Goal: Information Seeking & Learning: Learn about a topic

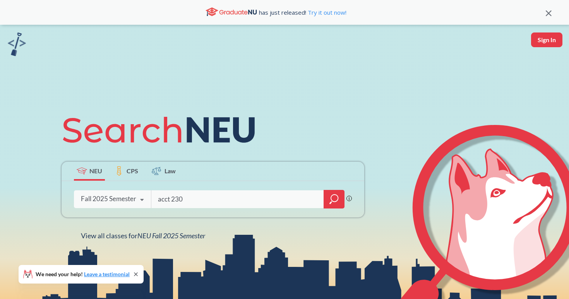
type input "acct 2301"
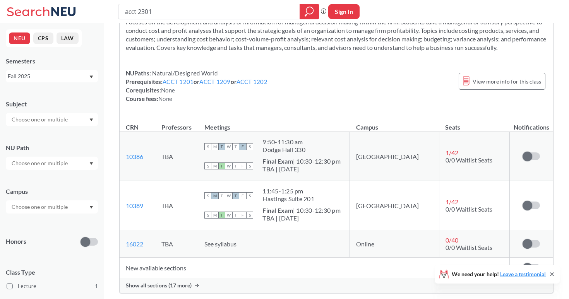
scroll to position [37, 0]
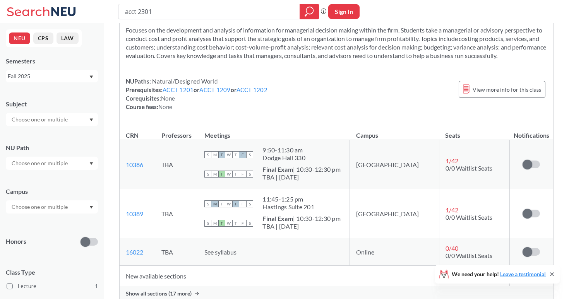
click at [90, 82] on div "Fall 2025" at bounding box center [52, 76] width 92 height 12
click at [64, 123] on div "Summer 2 2025" at bounding box center [52, 114] width 92 height 21
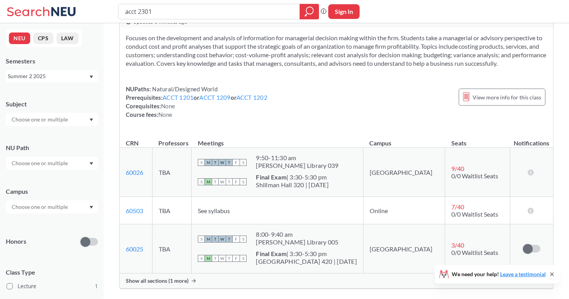
scroll to position [35, 0]
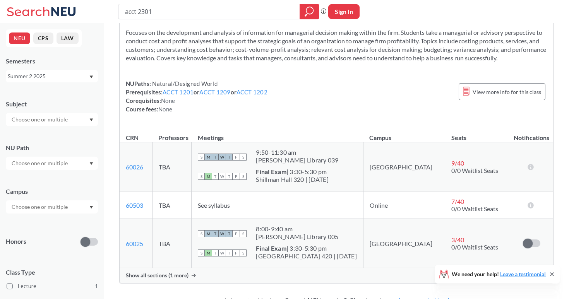
click at [61, 77] on div "Summer 2 2025" at bounding box center [48, 76] width 81 height 9
click at [61, 117] on div "Summer 1 2025" at bounding box center [53, 117] width 87 height 9
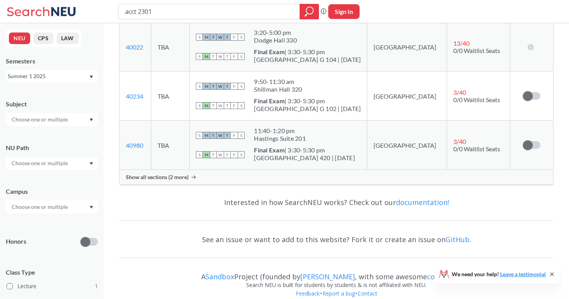
scroll to position [160, 0]
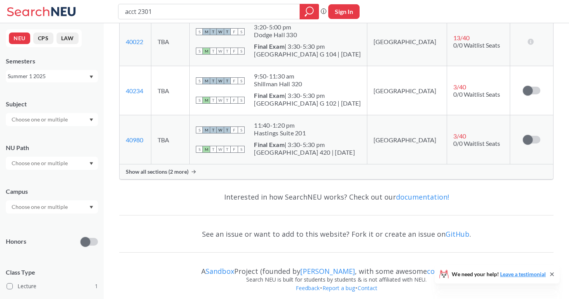
click at [76, 77] on div "Summer 1 2025" at bounding box center [48, 76] width 81 height 9
click at [69, 114] on div "Summer 2 2025" at bounding box center [53, 114] width 87 height 9
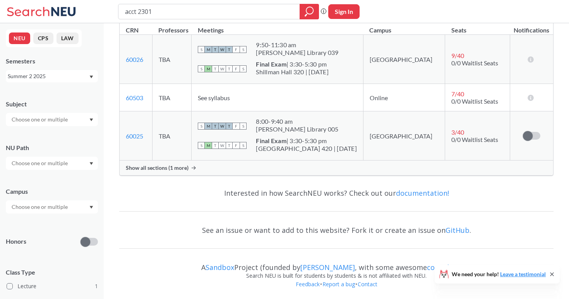
scroll to position [143, 0]
click at [57, 78] on div "Summer 2 2025" at bounding box center [48, 76] width 81 height 9
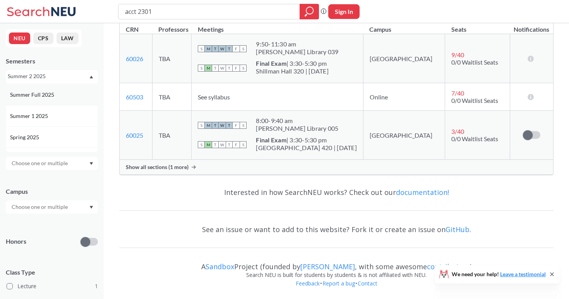
scroll to position [40, 0]
click at [63, 122] on div "Summer 1 2025" at bounding box center [52, 116] width 92 height 21
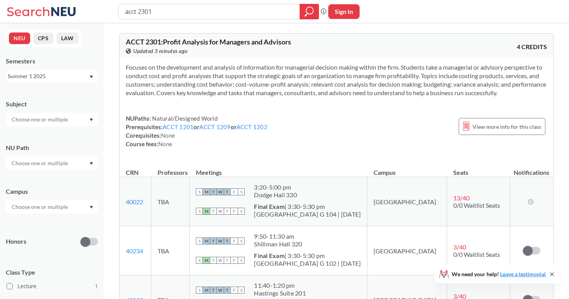
click at [61, 86] on div "NEU CPS LAW Semesters Summer 1 2025 Subject NU Path Campus Honors Class Type Le…" at bounding box center [52, 161] width 104 height 276
click at [63, 79] on div "Summer 1 2025" at bounding box center [48, 76] width 81 height 9
click at [63, 134] on div "Summer 1 2024" at bounding box center [53, 137] width 87 height 9
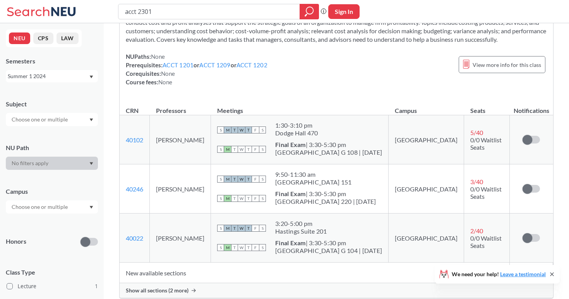
scroll to position [57, 0]
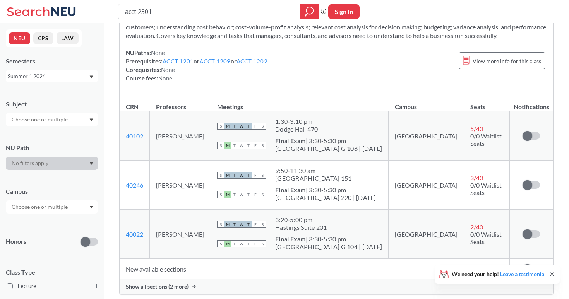
click at [65, 79] on div "Summer 1 2024" at bounding box center [48, 76] width 81 height 9
click at [59, 126] on div "Summer 2 2024" at bounding box center [53, 130] width 87 height 9
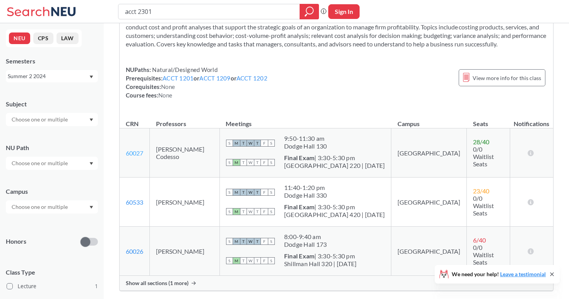
scroll to position [127, 0]
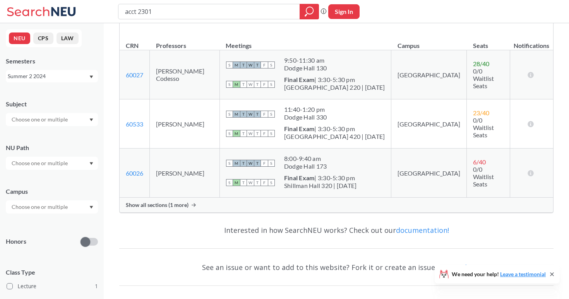
click at [147, 205] on span "Show all sections (1 more)" at bounding box center [157, 205] width 63 height 7
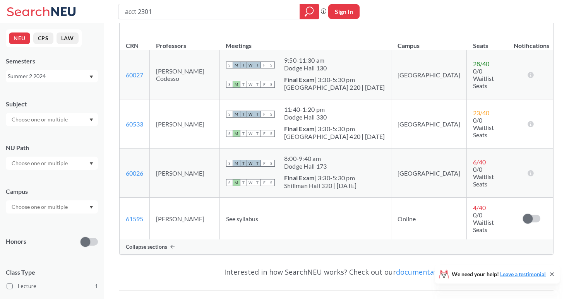
click at [77, 80] on div "Summer 2 2024" at bounding box center [48, 76] width 81 height 9
click at [68, 119] on div "Summer 1 2025" at bounding box center [52, 123] width 92 height 21
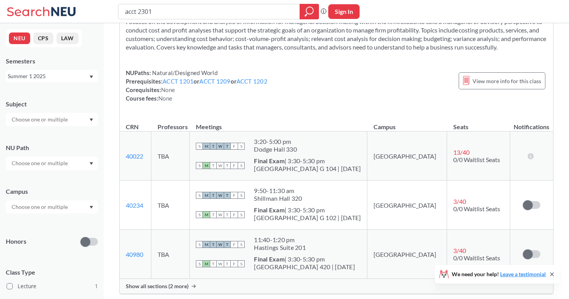
scroll to position [116, 0]
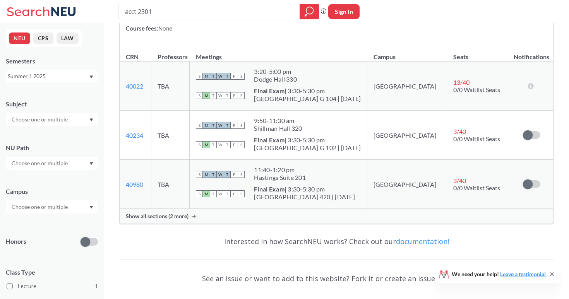
click at [149, 219] on span "Show all sections (2 more)" at bounding box center [157, 216] width 63 height 7
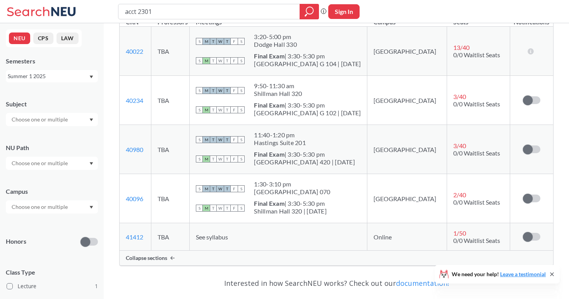
scroll to position [151, 0]
click at [69, 75] on div "Summer 1 2025" at bounding box center [48, 76] width 81 height 9
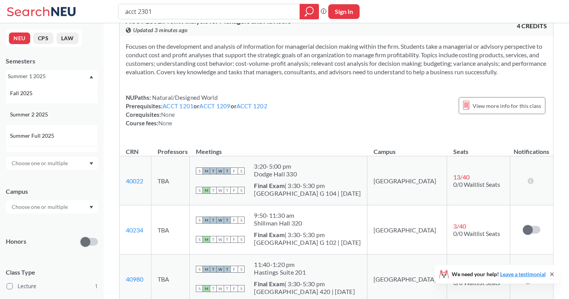
scroll to position [0, 0]
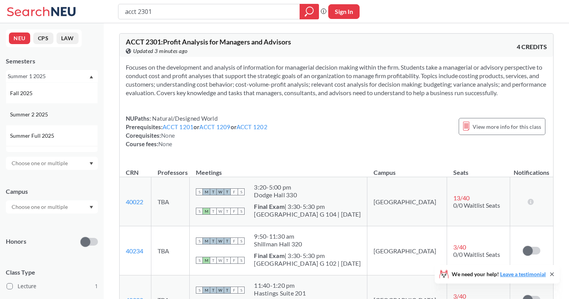
click at [60, 114] on div "Summer 2 2025" at bounding box center [53, 114] width 87 height 9
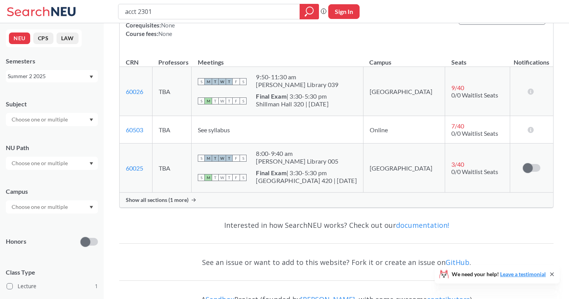
scroll to position [144, 0]
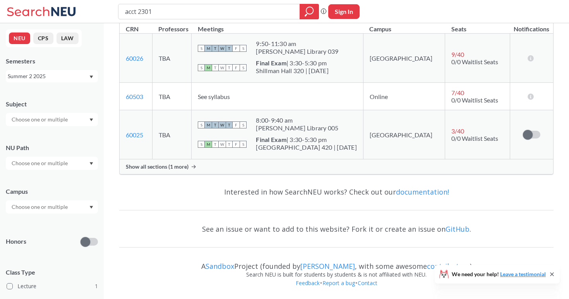
click at [155, 164] on span "Show all sections (1 more)" at bounding box center [157, 166] width 63 height 7
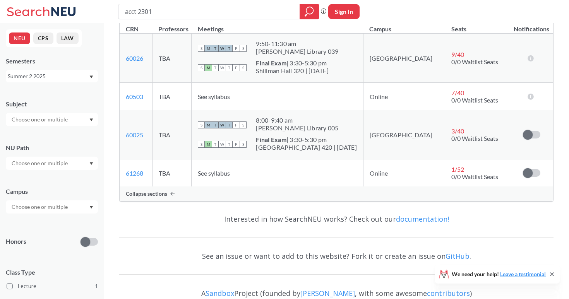
scroll to position [139, 0]
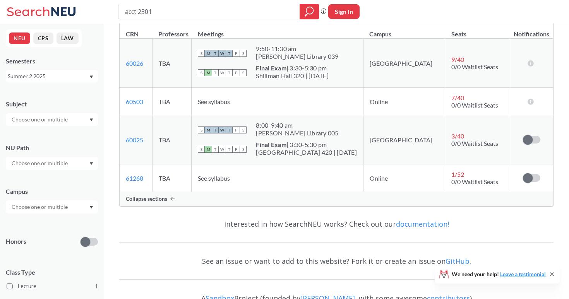
click at [72, 76] on div "Summer 2 2025" at bounding box center [48, 76] width 81 height 9
click at [67, 116] on div "Summer 1 2023" at bounding box center [53, 117] width 87 height 9
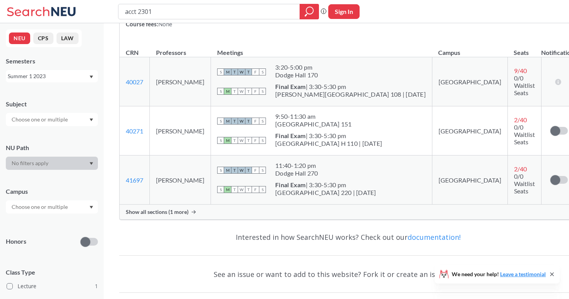
click at [194, 219] on div "Show all sections (1 more)" at bounding box center [348, 212] width 457 height 15
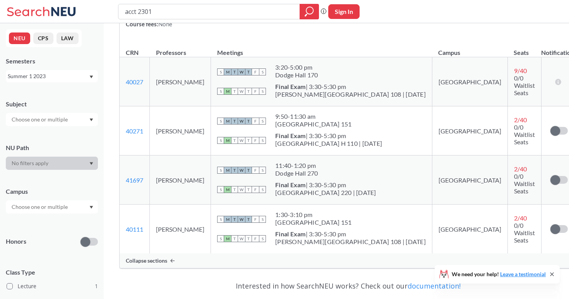
click at [75, 78] on div "Summer 1 2023" at bounding box center [48, 76] width 81 height 9
click at [67, 117] on div "Summer 2 2023" at bounding box center [53, 115] width 87 height 9
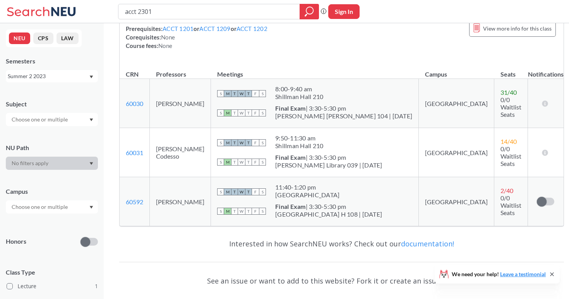
click at [75, 77] on div "Summer 2 2023" at bounding box center [48, 76] width 81 height 9
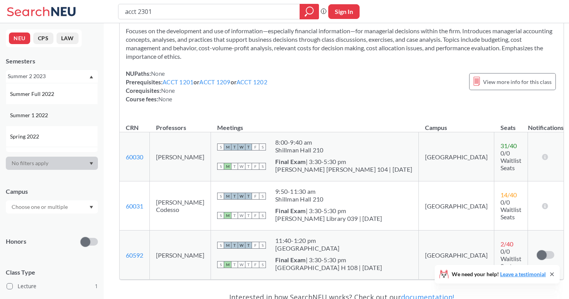
click at [46, 120] on div "Summer 1 2022" at bounding box center [52, 114] width 92 height 21
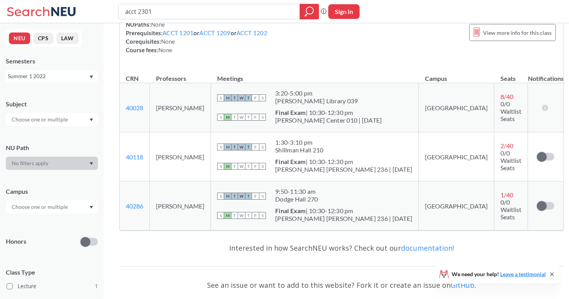
click at [58, 80] on div "Summer 1 2022" at bounding box center [52, 76] width 92 height 12
click at [55, 98] on div "Summer 2 2022" at bounding box center [53, 100] width 87 height 9
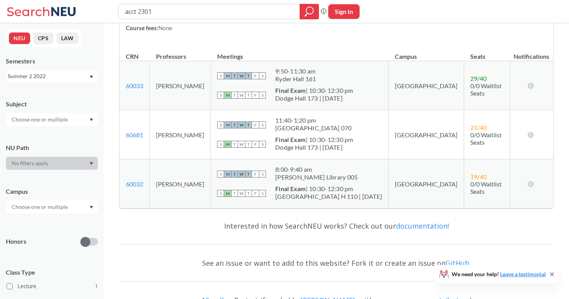
click at [57, 70] on div "Summer 2 2022" at bounding box center [52, 76] width 92 height 12
click at [59, 107] on div "Summer 2 2025" at bounding box center [52, 101] width 92 height 21
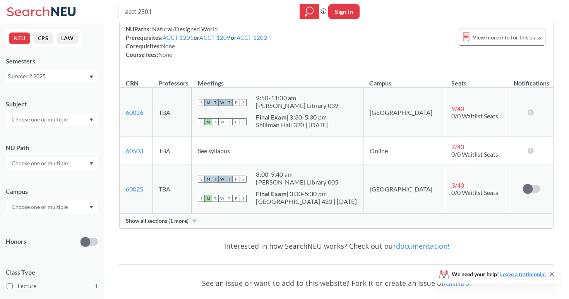
click at [74, 74] on div "Summer 2 2025" at bounding box center [48, 76] width 81 height 9
click at [70, 134] on div "Summer 1 2025" at bounding box center [53, 138] width 87 height 9
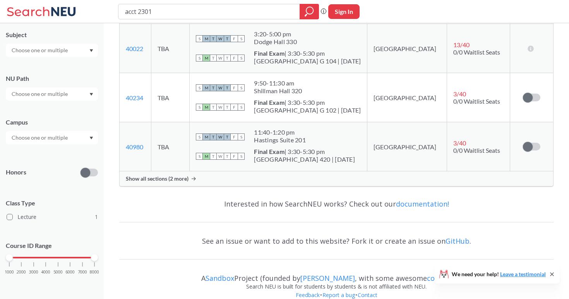
click at [156, 174] on div "Show all sections (2 more)" at bounding box center [336, 178] width 433 height 15
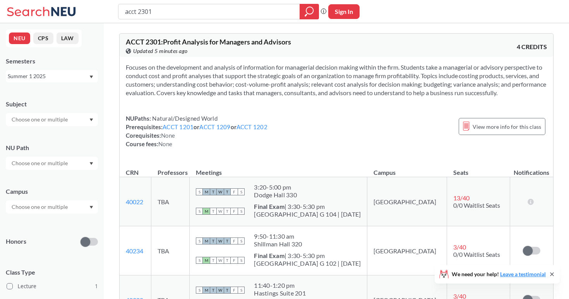
click at [137, 23] on div "acct 2301 Phrase search guarantees the exact search appears in the results. Ex.…" at bounding box center [284, 11] width 569 height 23
click at [146, 12] on input "acct 2301" at bounding box center [209, 11] width 170 height 13
type input "fina 2201"
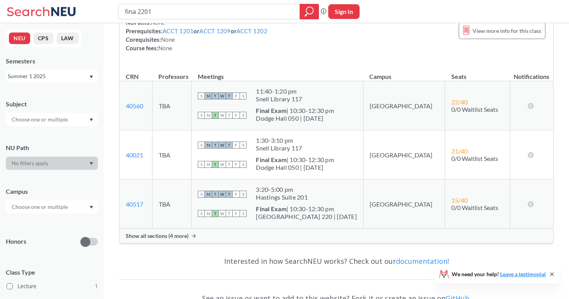
click at [172, 226] on td "TBA" at bounding box center [171, 204] width 39 height 49
click at [172, 233] on span "Show all sections (4 more)" at bounding box center [157, 236] width 63 height 7
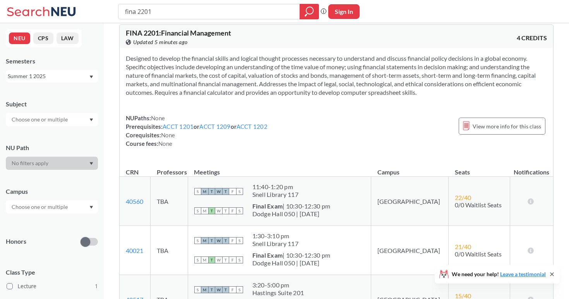
click at [60, 75] on div "Summer 1 2025" at bounding box center [48, 76] width 81 height 9
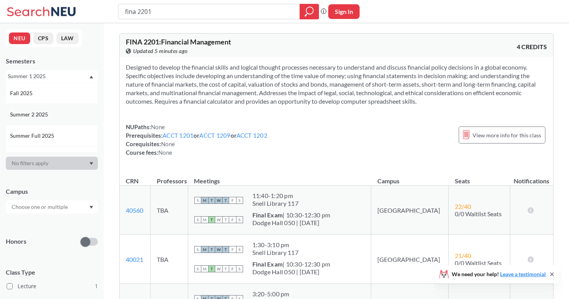
click at [58, 115] on div "Summer 2 2025" at bounding box center [53, 114] width 87 height 9
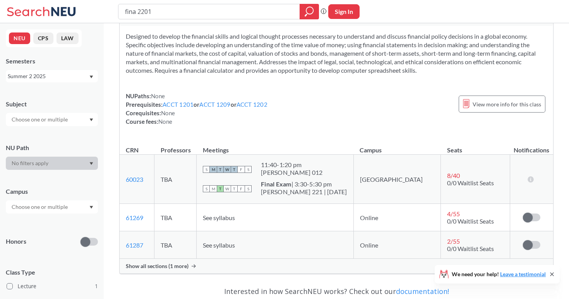
scroll to position [74, 0]
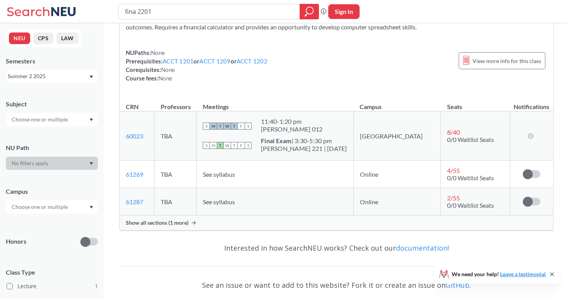
click at [168, 226] on span "Show all sections (1 more)" at bounding box center [157, 222] width 63 height 7
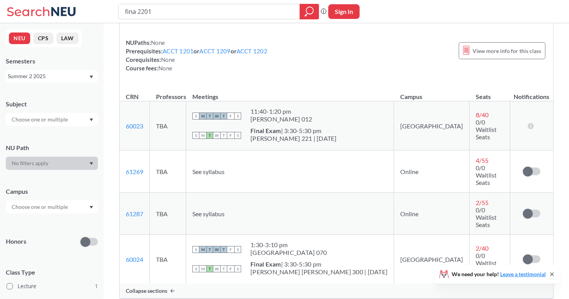
scroll to position [86, 0]
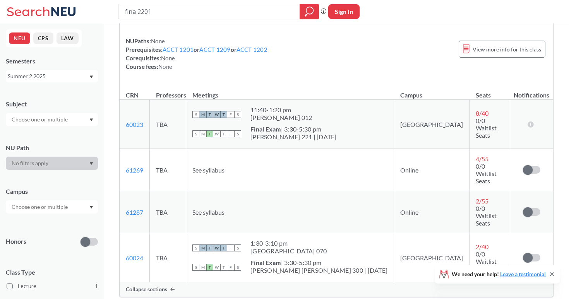
click at [78, 77] on div "Summer 2 2025" at bounding box center [48, 76] width 81 height 9
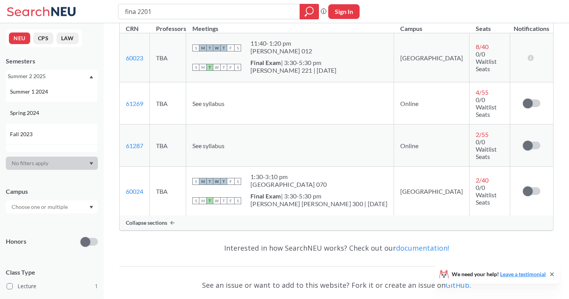
scroll to position [175, 0]
click at [61, 90] on div "Summer 1 2024" at bounding box center [53, 89] width 87 height 9
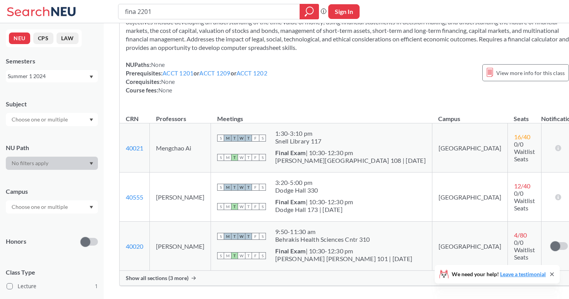
scroll to position [80, 0]
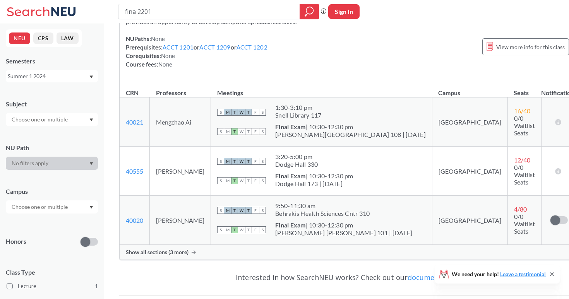
click at [163, 252] on span "Show all sections (3 more)" at bounding box center [157, 252] width 63 height 7
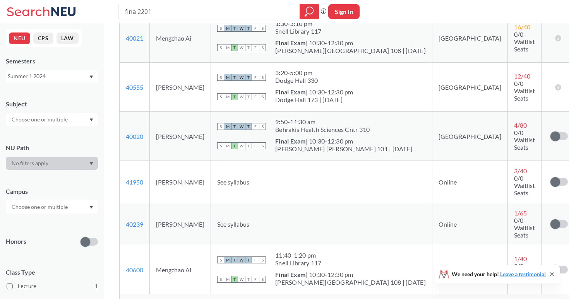
scroll to position [208, 0]
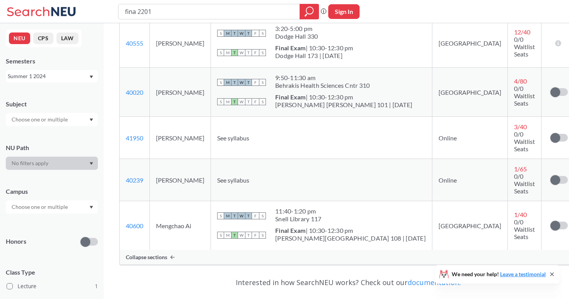
click at [73, 80] on div "Summer 1 2024" at bounding box center [48, 76] width 81 height 9
click at [69, 109] on div "Summer 2 2024" at bounding box center [53, 106] width 87 height 9
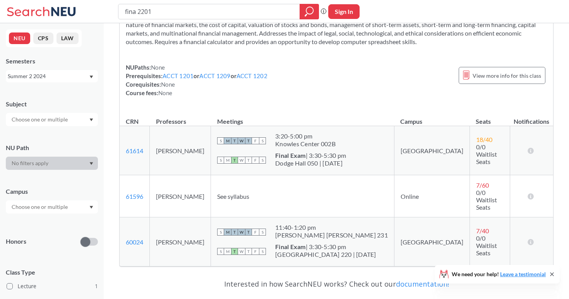
scroll to position [89, 0]
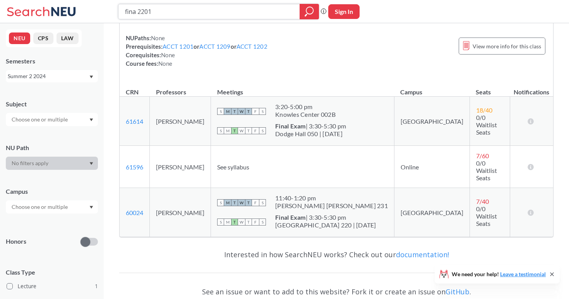
click at [205, 16] on input "fina 2201" at bounding box center [209, 11] width 170 height 13
type input "math 1341"
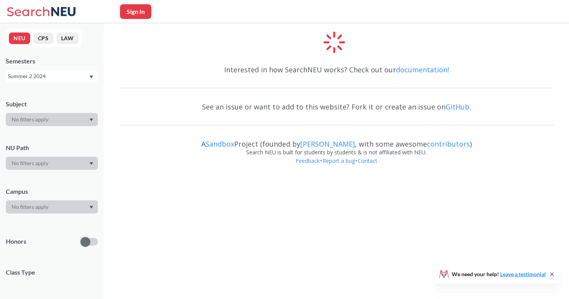
click at [79, 74] on div "Summer 2 2024" at bounding box center [48, 76] width 81 height 9
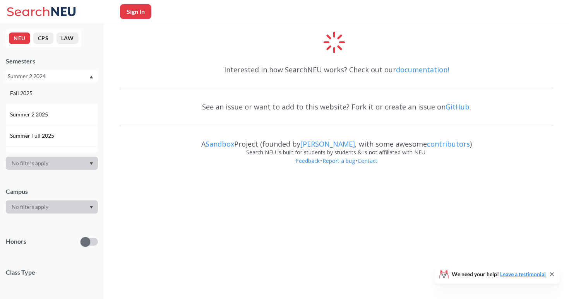
click at [63, 98] on div "Fall 2025" at bounding box center [52, 92] width 92 height 21
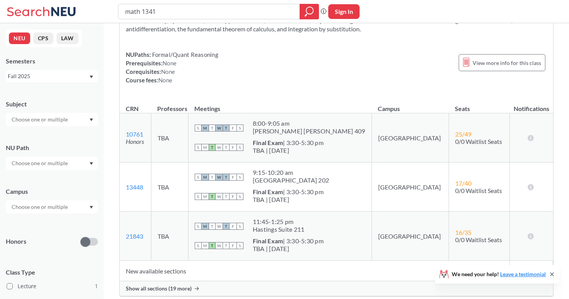
scroll to position [131, 0]
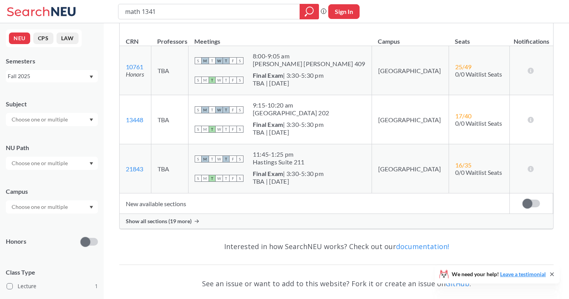
click at [180, 215] on div "Show all sections (19 more)" at bounding box center [336, 221] width 433 height 15
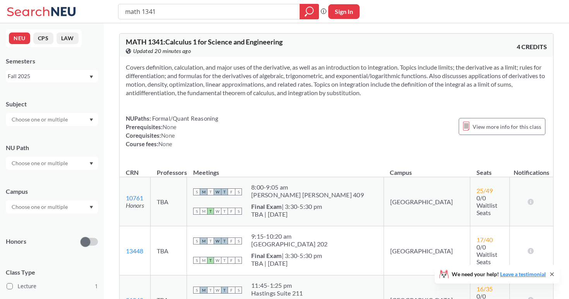
scroll to position [0, 0]
click at [80, 78] on div "Fall 2025" at bounding box center [48, 76] width 81 height 9
click at [71, 118] on div "Summer 2 2025" at bounding box center [53, 114] width 87 height 9
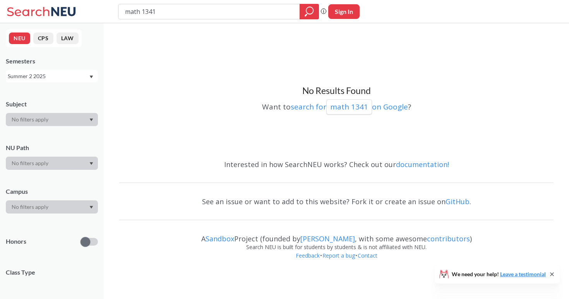
click at [72, 74] on div "Summer 2 2025" at bounding box center [48, 76] width 81 height 9
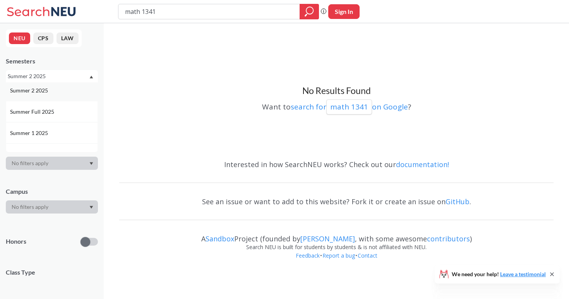
scroll to position [25, 0]
click at [65, 132] on div "Summer 1 2025" at bounding box center [53, 132] width 87 height 9
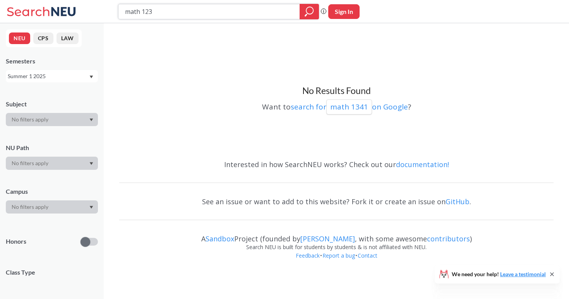
type input "math 1231"
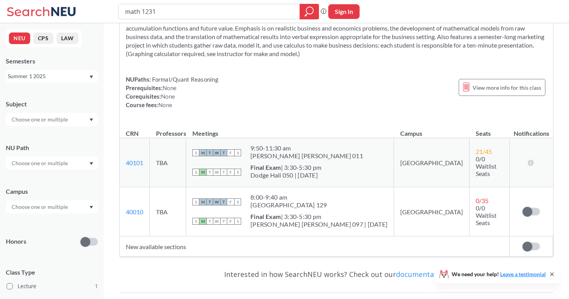
scroll to position [139, 0]
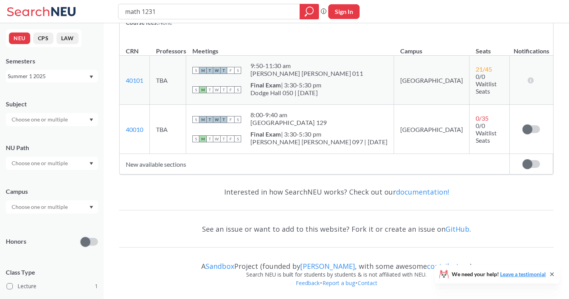
click at [178, 167] on td "New available sections" at bounding box center [315, 164] width 390 height 21
click at [72, 77] on div "Summer 1 2025" at bounding box center [48, 76] width 81 height 9
click at [72, 114] on div "Summer 2 2025" at bounding box center [53, 114] width 87 height 9
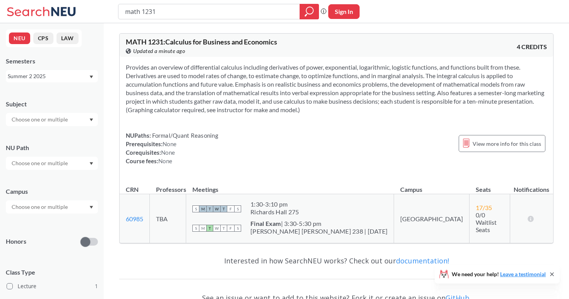
click at [60, 79] on div "Summer 2 2025" at bounding box center [48, 76] width 81 height 9
click at [63, 114] on div "Summer 1 2024" at bounding box center [53, 112] width 87 height 9
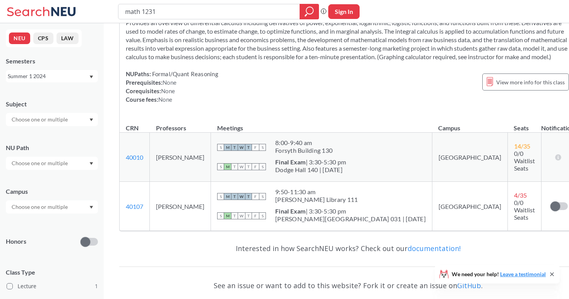
scroll to position [56, 0]
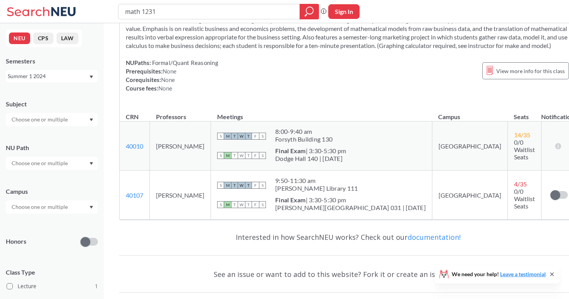
click at [80, 81] on div "Summer 1 2024" at bounding box center [52, 76] width 92 height 12
click at [73, 109] on div "Summer 2 2024" at bounding box center [53, 108] width 87 height 9
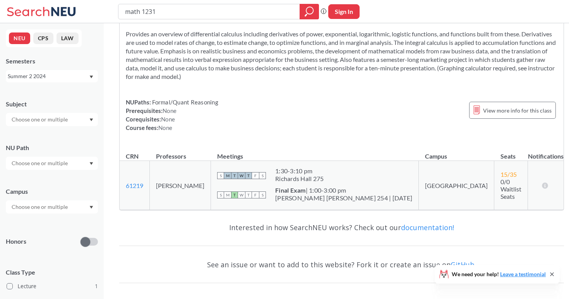
scroll to position [69, 0]
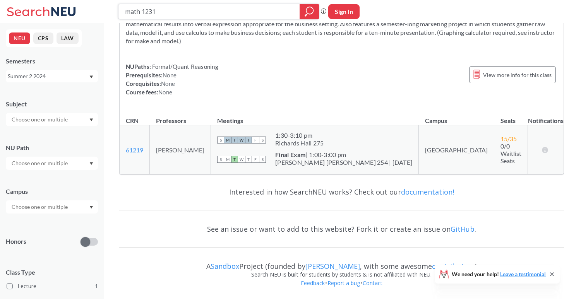
click at [181, 17] on input "math 1231" at bounding box center [209, 11] width 170 height 13
type input "econ 1115"
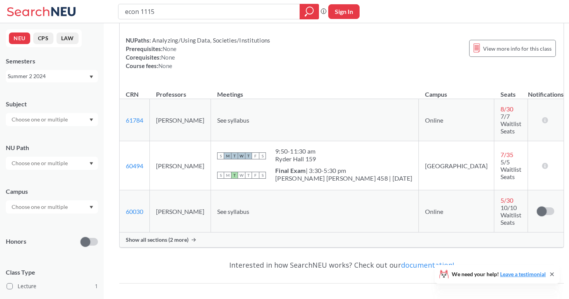
scroll to position [79, 0]
click at [68, 65] on div "Semesters" at bounding box center [52, 61] width 92 height 9
click at [66, 73] on div "Summer 2 2024" at bounding box center [48, 76] width 81 height 9
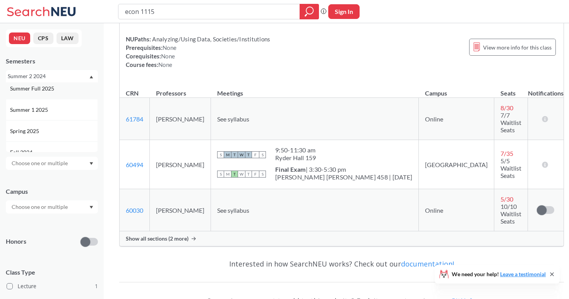
scroll to position [53, 0]
click at [72, 99] on div "Summer 1 2025" at bounding box center [53, 103] width 87 height 9
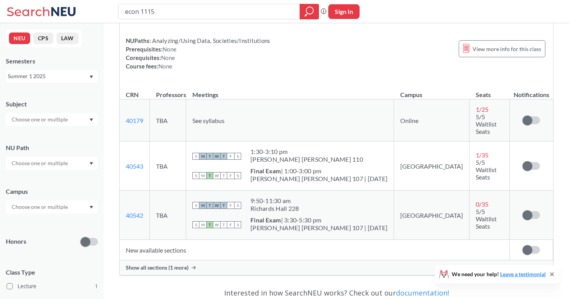
scroll to position [98, 0]
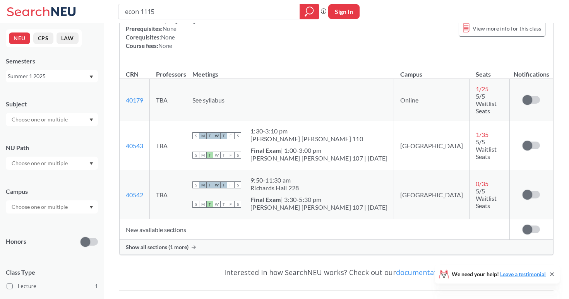
click at [166, 240] on div "Show all sections (1 more)" at bounding box center [336, 247] width 433 height 15
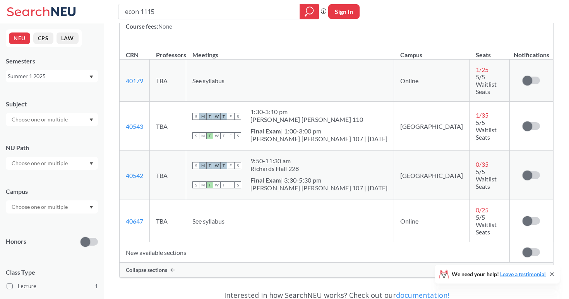
scroll to position [121, 0]
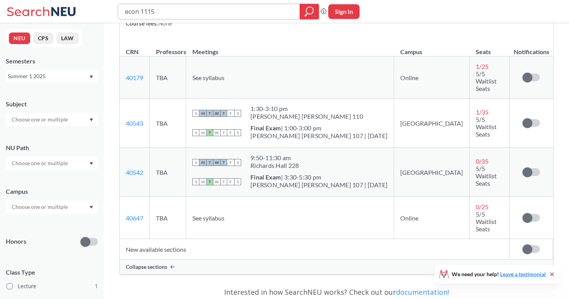
click at [181, 12] on input "econ 1115" at bounding box center [209, 11] width 170 height 13
type input "mism 2301"
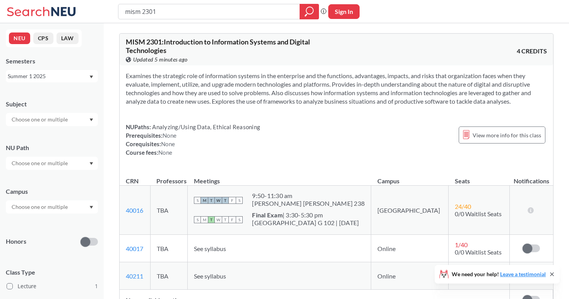
click at [41, 79] on div "Summer 1 2025" at bounding box center [48, 76] width 81 height 9
click at [41, 96] on div "Fall 2025" at bounding box center [53, 93] width 87 height 9
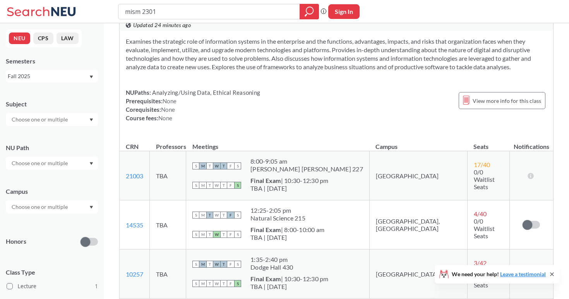
scroll to position [84, 0]
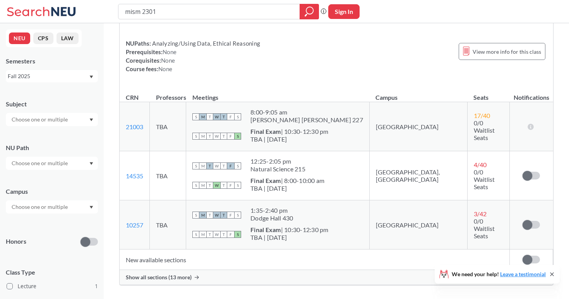
click at [175, 264] on td "New available sections" at bounding box center [315, 260] width 390 height 21
click at [175, 277] on span "Show all sections (13 more)" at bounding box center [159, 277] width 66 height 7
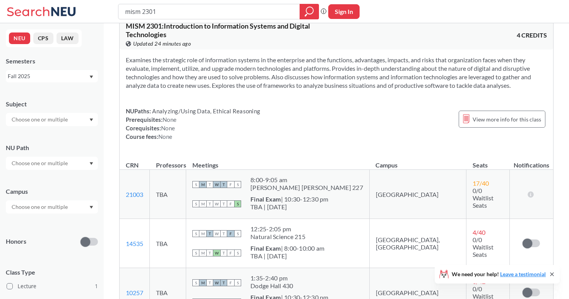
scroll to position [33, 0]
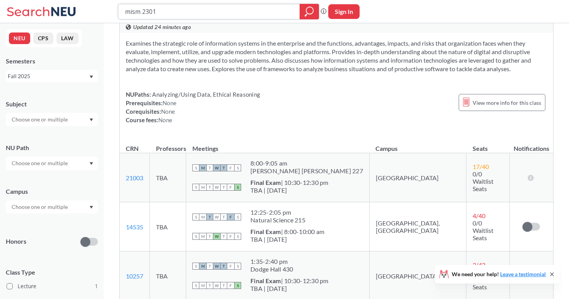
click at [270, 6] on input "mism 2301" at bounding box center [209, 11] width 170 height 13
type input "cs 3000"
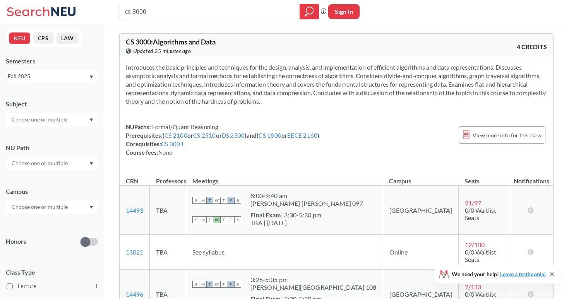
click at [51, 77] on div "Fall 2025" at bounding box center [48, 76] width 81 height 9
click at [58, 93] on div "Fall 2025" at bounding box center [53, 93] width 87 height 9
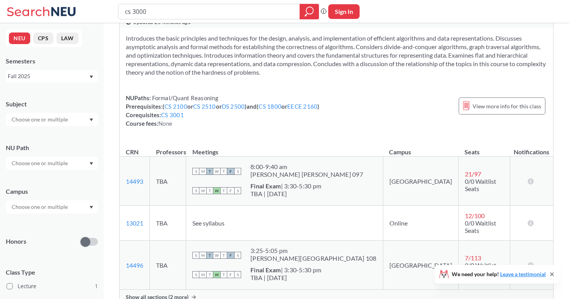
scroll to position [36, 0]
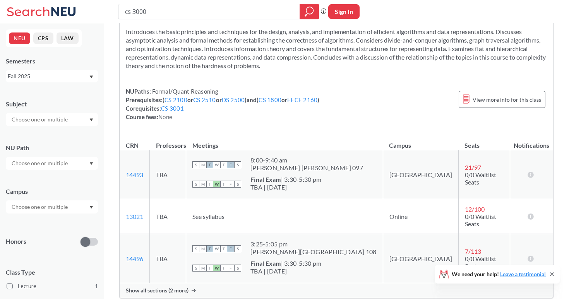
click at [63, 80] on div "Fall 2025" at bounding box center [52, 76] width 92 height 12
click at [64, 76] on div "Fall 2025" at bounding box center [48, 76] width 81 height 9
click at [58, 114] on div "Summer 1 2025" at bounding box center [53, 116] width 87 height 9
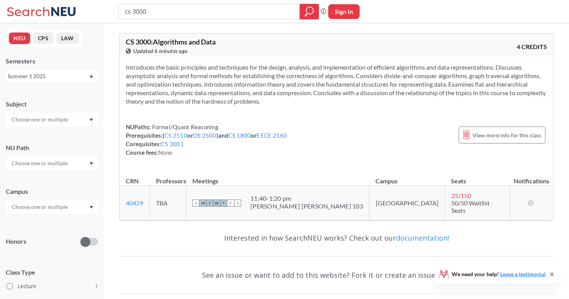
click at [72, 76] on div "Summer 1 2025" at bounding box center [48, 76] width 81 height 9
click at [64, 116] on div "Summer 2 2025" at bounding box center [53, 114] width 87 height 9
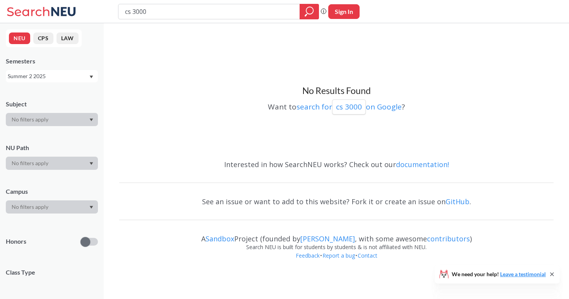
click at [62, 70] on div "Semesters Summer 2 2025" at bounding box center [52, 70] width 92 height 26
click at [62, 75] on div "Summer 2 2025" at bounding box center [48, 76] width 81 height 9
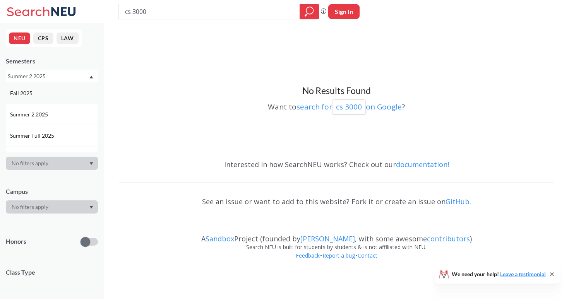
click at [55, 95] on div "Fall 2025" at bounding box center [53, 93] width 87 height 9
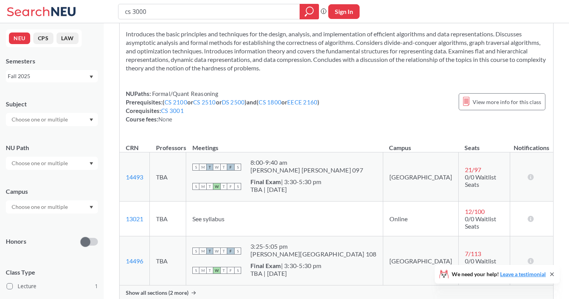
scroll to position [34, 0]
click at [219, 17] on input "cs 3000" at bounding box center [209, 11] width 170 height 13
type input "cs 3200"
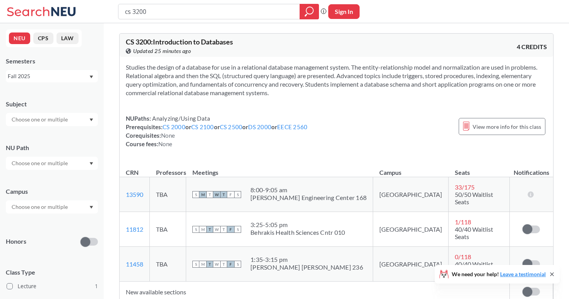
click at [71, 78] on div "Fall 2025" at bounding box center [48, 76] width 81 height 9
click at [61, 111] on div "Summer 2 2025" at bounding box center [53, 114] width 87 height 9
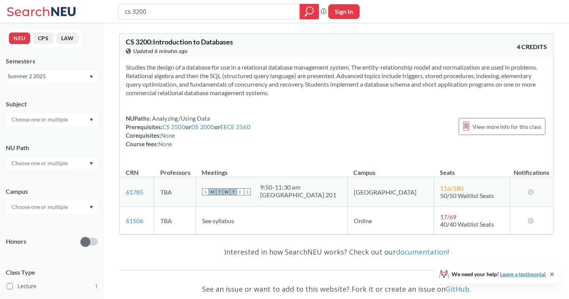
click at [70, 78] on div "Summer 2 2025" at bounding box center [48, 76] width 81 height 9
click at [61, 138] on div "Summer 1 2025" at bounding box center [52, 143] width 92 height 21
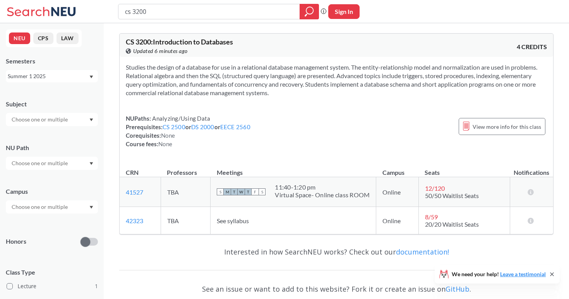
click at [71, 74] on div "Summer 1 2025" at bounding box center [48, 76] width 81 height 9
click at [65, 123] on div "Fall 2024" at bounding box center [53, 121] width 87 height 9
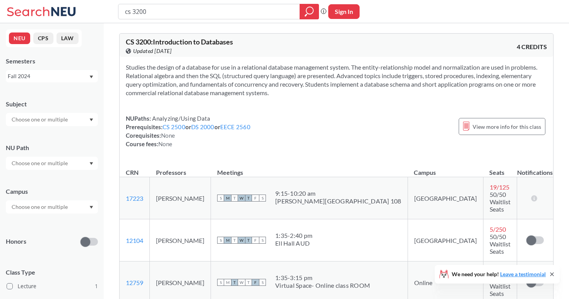
click at [73, 80] on div "Fall 2024" at bounding box center [48, 76] width 81 height 9
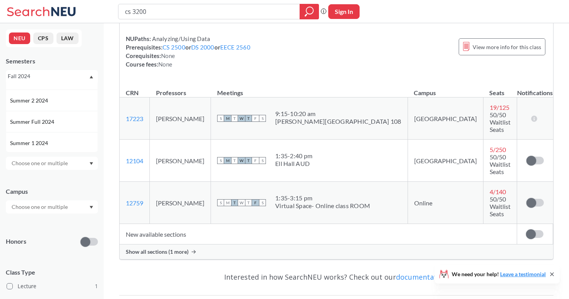
scroll to position [137, 0]
click at [62, 131] on div "Summer 1 2024" at bounding box center [53, 127] width 87 height 9
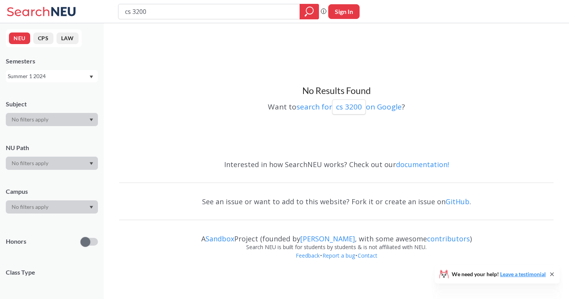
click at [65, 79] on div "Summer 1 2024" at bounding box center [48, 76] width 81 height 9
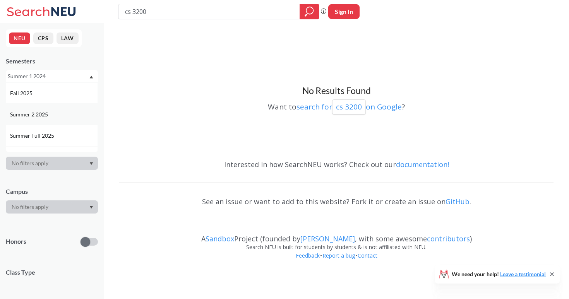
click at [62, 111] on div "Summer 2 2025" at bounding box center [53, 114] width 87 height 9
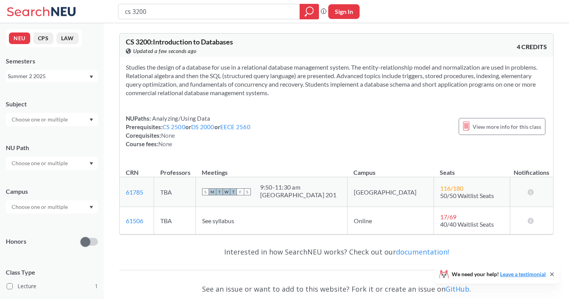
click at [70, 77] on div "Summer 2 2025" at bounding box center [48, 76] width 81 height 9
click at [62, 106] on div "Summer 2 2024" at bounding box center [52, 99] width 92 height 21
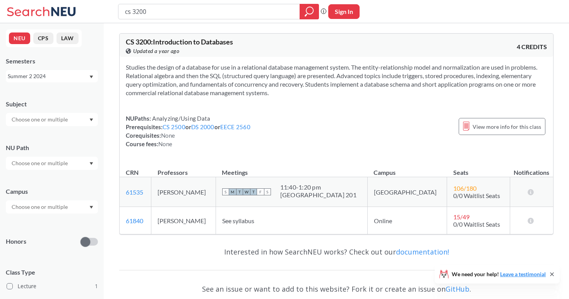
click at [68, 77] on div "Summer 2 2024" at bounding box center [48, 76] width 81 height 9
click at [63, 91] on div "Fall 2025" at bounding box center [53, 93] width 87 height 9
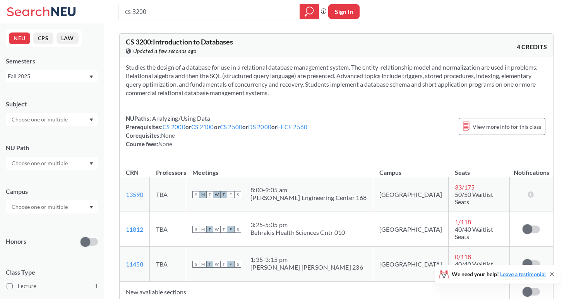
click at [63, 79] on div "Fall 2025" at bounding box center [48, 76] width 81 height 9
click at [63, 110] on div "Summer 2 2025" at bounding box center [53, 114] width 87 height 9
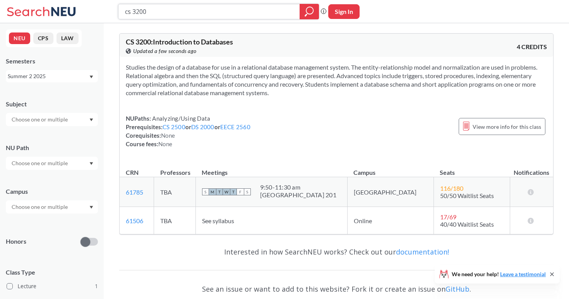
click at [169, 14] on input "cs 3200" at bounding box center [209, 11] width 170 height 13
type input "cs 2500"
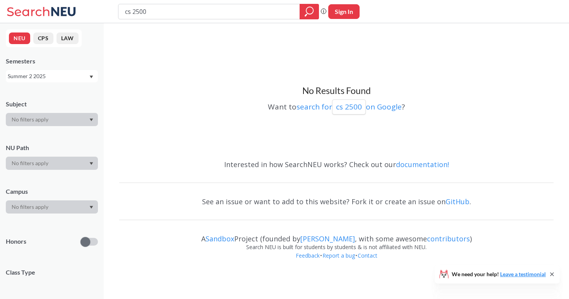
click at [53, 79] on div "Summer 2 2025" at bounding box center [48, 76] width 81 height 9
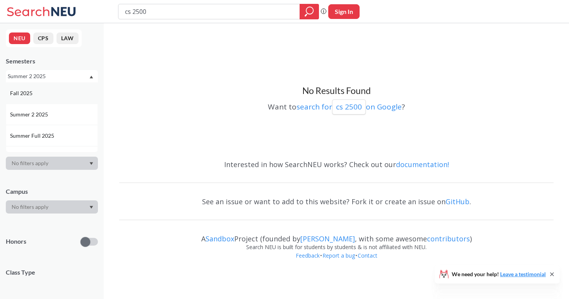
click at [52, 90] on div "Fall 2025" at bounding box center [53, 93] width 87 height 9
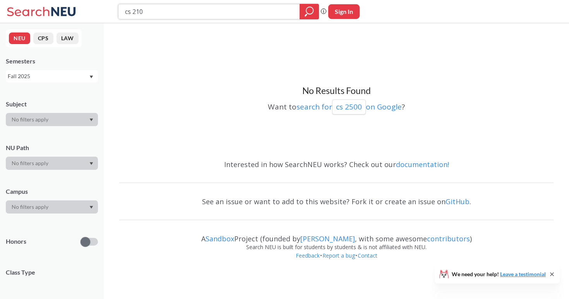
type input "cs 2100"
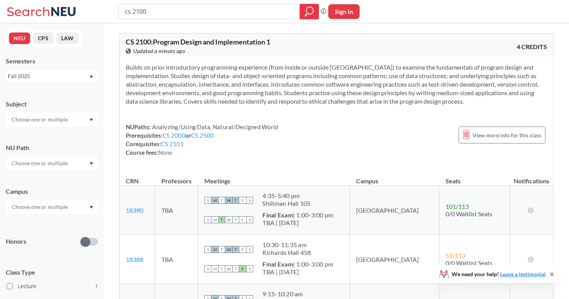
click at [63, 72] on div "Fall 2025" at bounding box center [48, 76] width 81 height 9
click at [62, 110] on div "Summer 2 2025" at bounding box center [53, 109] width 87 height 9
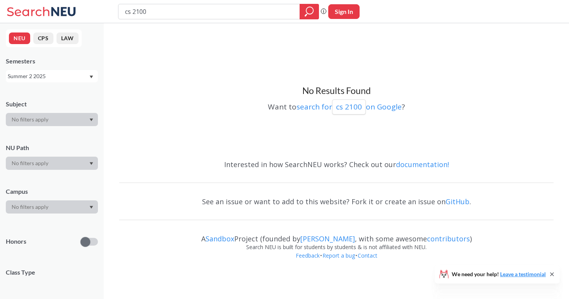
click at [85, 65] on div "Semesters Summer 2 2025" at bounding box center [52, 70] width 92 height 26
click at [79, 74] on div "Summer 2 2025" at bounding box center [48, 76] width 81 height 9
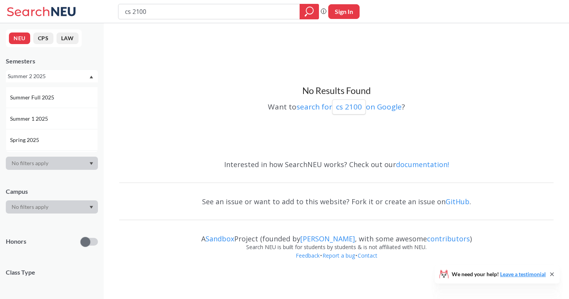
scroll to position [43, 0]
click at [63, 115] on div "Summer 1 2025" at bounding box center [53, 114] width 87 height 9
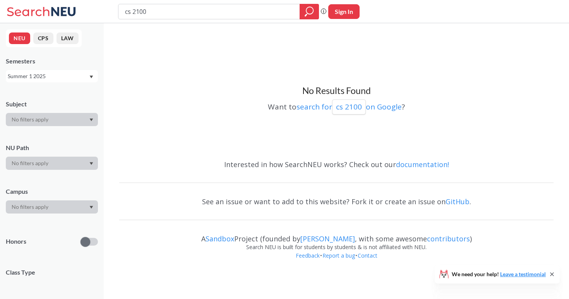
click at [67, 71] on div "Summer 1 2025" at bounding box center [52, 76] width 92 height 12
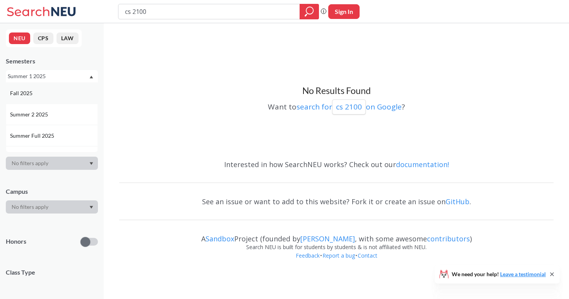
click at [68, 97] on div "Fall 2025" at bounding box center [52, 92] width 92 height 21
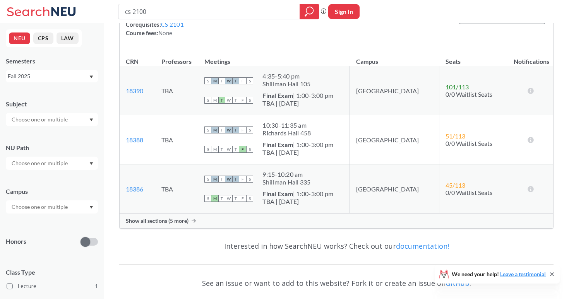
scroll to position [128, 0]
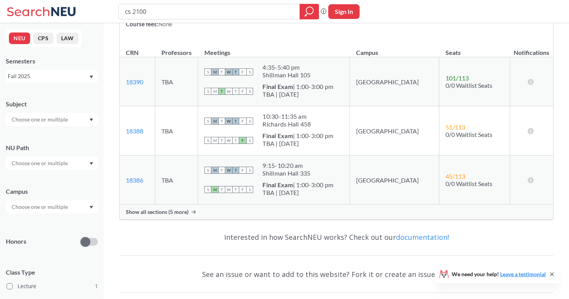
click at [159, 211] on span "Show all sections (5 more)" at bounding box center [157, 212] width 63 height 7
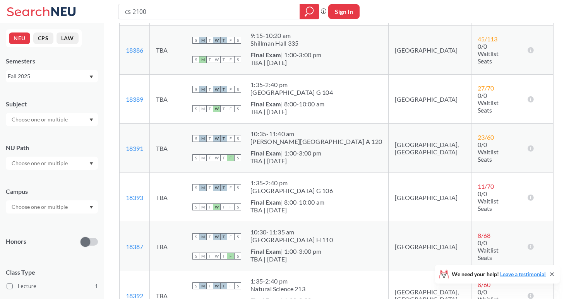
scroll to position [419, 0]
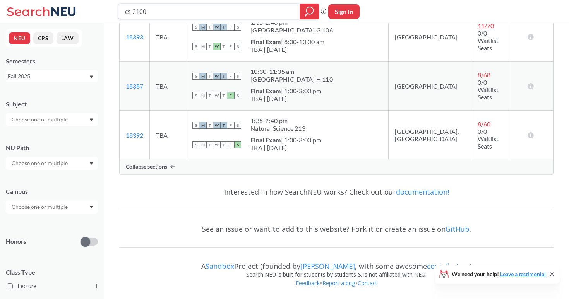
click at [196, 6] on input "cs 2100" at bounding box center [209, 11] width 170 height 13
click at [196, 9] on input "cs 2100" at bounding box center [209, 11] width 170 height 13
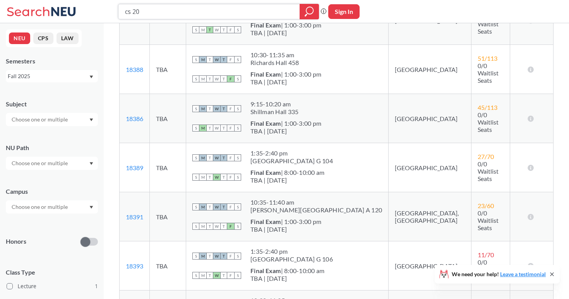
scroll to position [188, 0]
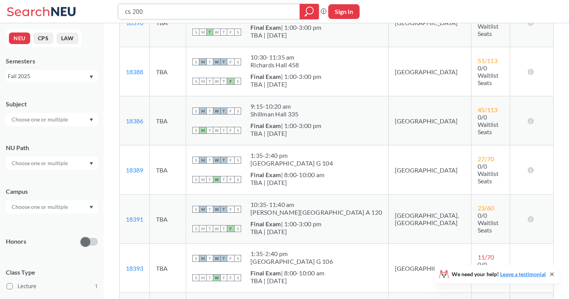
type input "cs 2000"
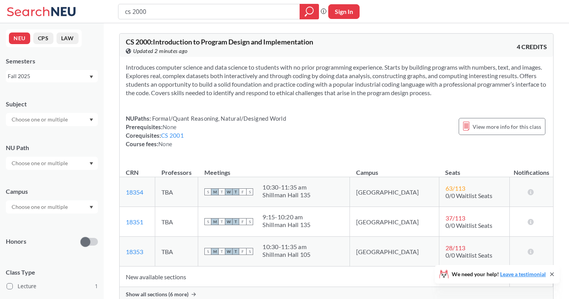
click at [67, 74] on div "Fall 2025" at bounding box center [48, 76] width 81 height 9
click at [62, 118] on div "Summer 2 2025" at bounding box center [53, 114] width 87 height 9
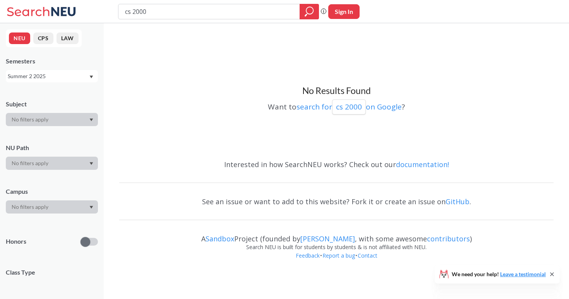
click at [67, 79] on div "Summer 2 2025" at bounding box center [48, 76] width 81 height 9
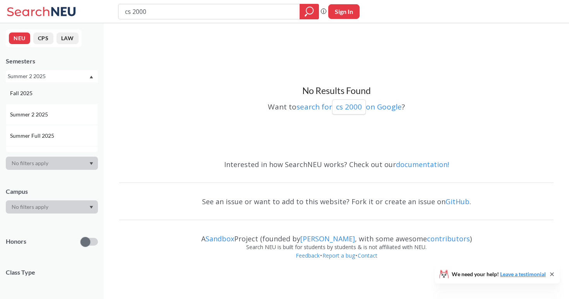
click at [64, 98] on div "Fall 2025" at bounding box center [52, 92] width 92 height 21
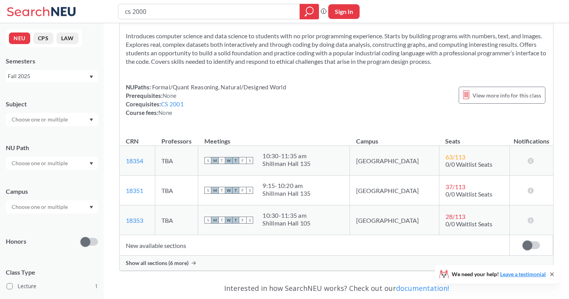
scroll to position [34, 0]
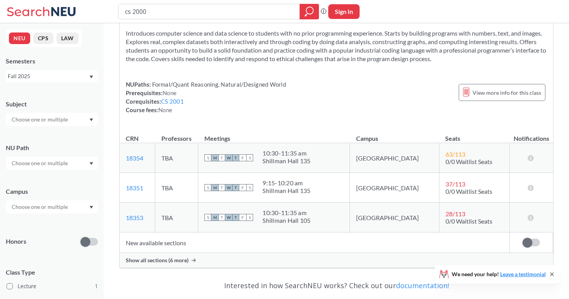
click at [185, 246] on td "New available sections" at bounding box center [315, 243] width 390 height 21
click at [185, 256] on div "Show all sections (6 more)" at bounding box center [336, 260] width 433 height 15
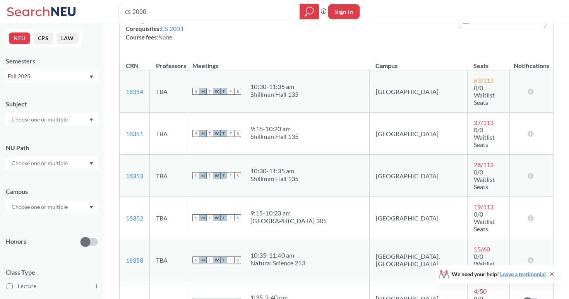
scroll to position [61, 0]
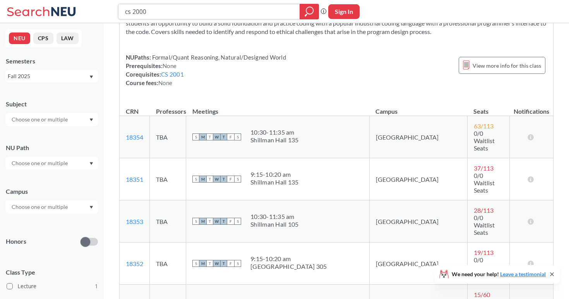
click at [202, 10] on input "cs 2000" at bounding box center [209, 11] width 170 height 13
type input "w"
type input "acct 2301"
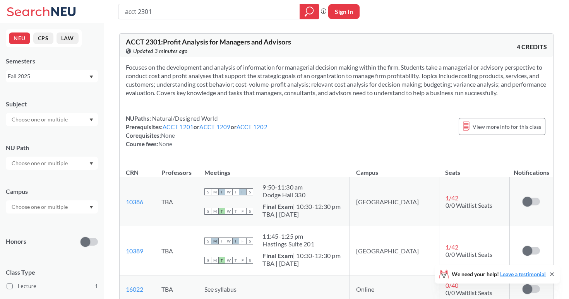
click at [22, 77] on div "Fall 2025" at bounding box center [48, 76] width 81 height 9
click at [30, 114] on span "Summer 2 2025" at bounding box center [29, 114] width 39 height 9
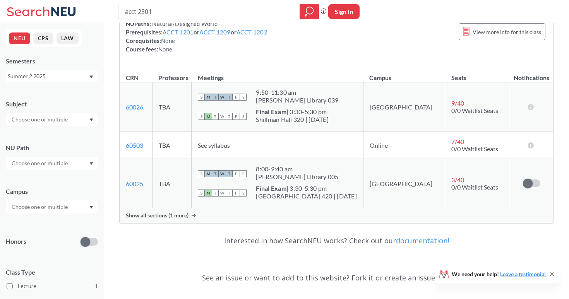
click at [181, 219] on div "Show all sections (1 more)" at bounding box center [336, 215] width 433 height 15
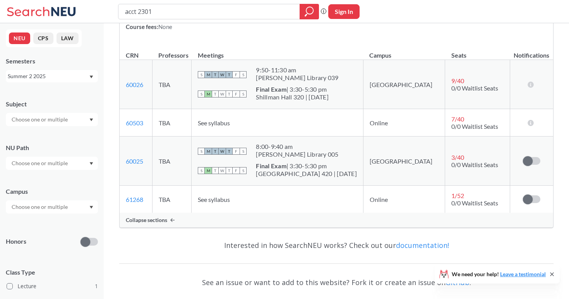
scroll to position [140, 0]
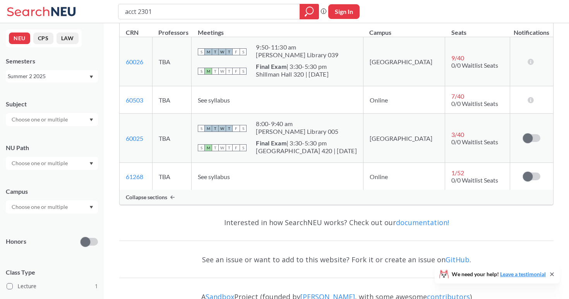
click at [75, 84] on div "NEU CPS LAW Semesters Summer 2 2025 Subject NU Path Campus Honors Class Type Le…" at bounding box center [52, 161] width 104 height 276
click at [73, 77] on div "Summer 2 2025" at bounding box center [48, 76] width 81 height 9
click at [63, 130] on div "Summer 1 2025" at bounding box center [53, 128] width 87 height 9
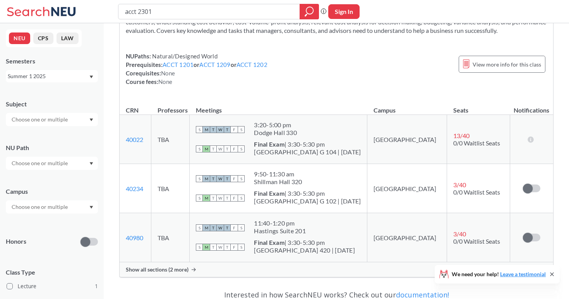
scroll to position [85, 0]
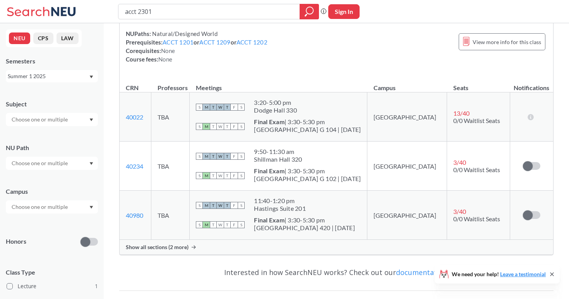
click at [163, 254] on div "Show all sections (2 more)" at bounding box center [336, 247] width 433 height 15
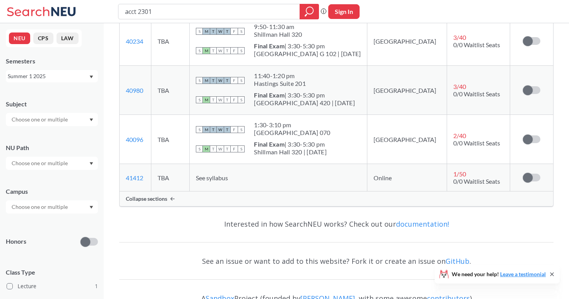
scroll to position [242, 0]
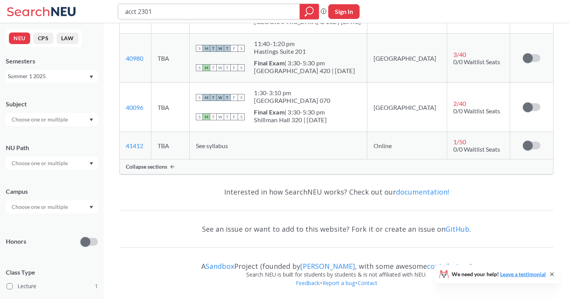
click at [280, 15] on input "acct 2301" at bounding box center [209, 11] width 170 height 13
type input "a"
type input "fina 2201"
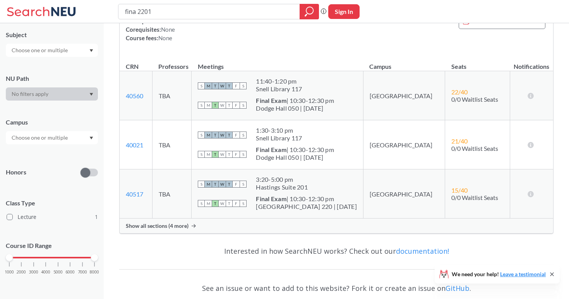
scroll to position [149, 0]
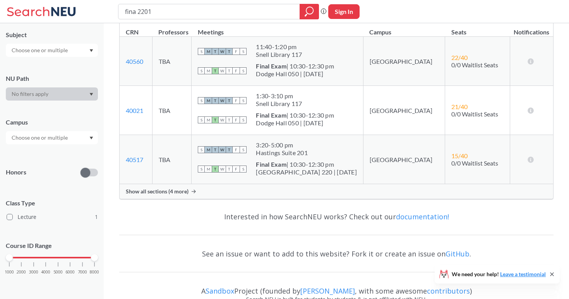
click at [165, 187] on div "Show all sections (4 more)" at bounding box center [336, 191] width 433 height 15
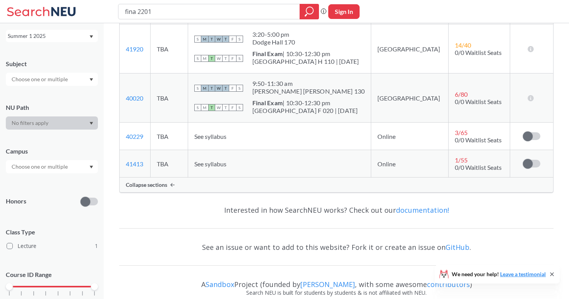
scroll to position [0, 0]
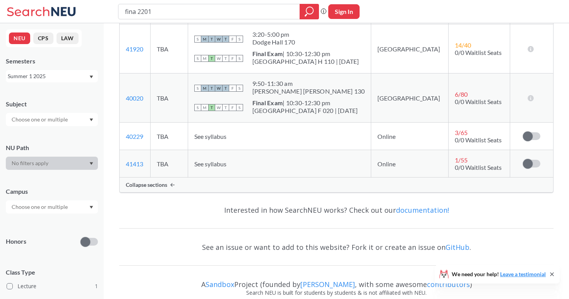
click at [80, 69] on div "Semesters Summer 1 2025" at bounding box center [52, 70] width 92 height 26
click at [77, 82] on div "Summer 1 2025" at bounding box center [52, 76] width 92 height 12
click at [77, 108] on div "Summer 2 2025" at bounding box center [52, 114] width 92 height 21
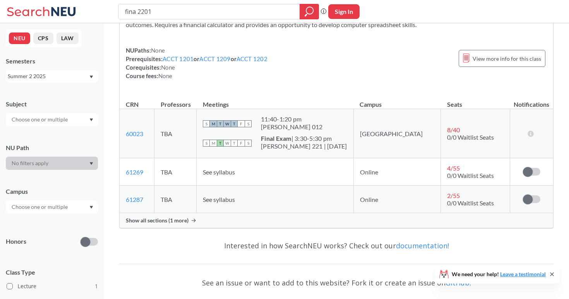
scroll to position [107, 0]
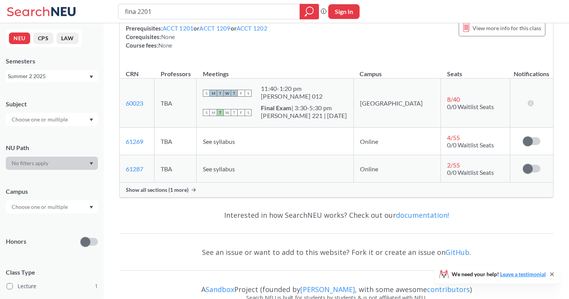
click at [160, 187] on span "Show all sections (1 more)" at bounding box center [157, 190] width 63 height 7
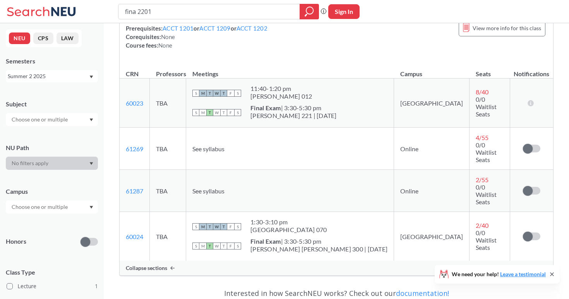
click at [253, 18] on div "fina 2201" at bounding box center [218, 11] width 201 height 15
click at [258, 15] on input "fina 2201" at bounding box center [209, 11] width 170 height 13
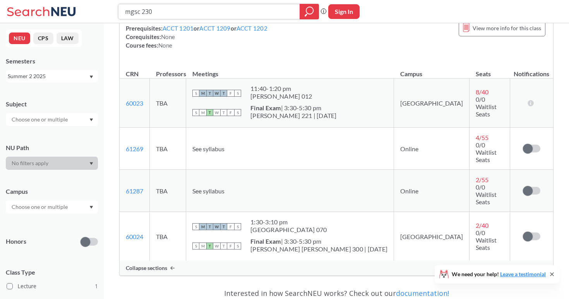
type input "mgsc 2301"
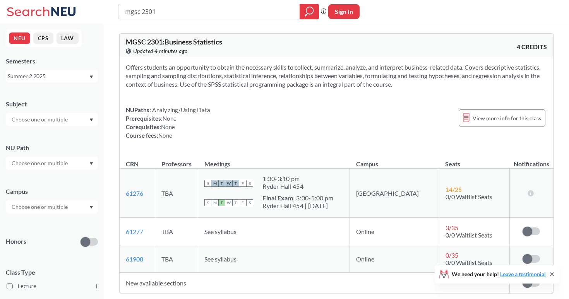
click at [67, 75] on div "Summer 2 2025" at bounding box center [48, 76] width 81 height 9
click at [60, 115] on div "Summer 1 2025" at bounding box center [53, 115] width 87 height 9
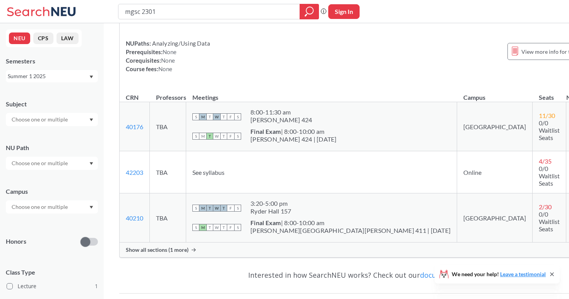
scroll to position [73, 0]
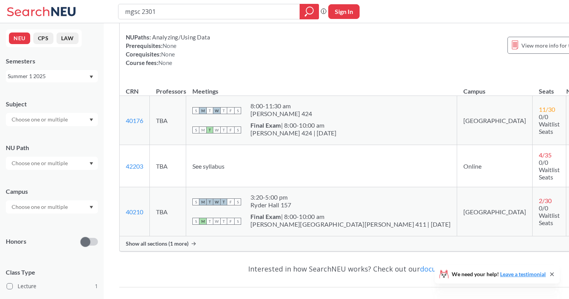
click at [48, 74] on div "Summer 1 2025" at bounding box center [48, 76] width 81 height 9
click at [49, 114] on div "Summer 1 2024" at bounding box center [53, 115] width 87 height 9
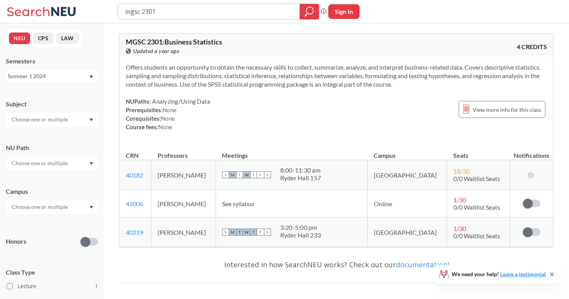
click at [273, 13] on input "mgsc 2301" at bounding box center [209, 11] width 170 height 13
type input "cs 4530"
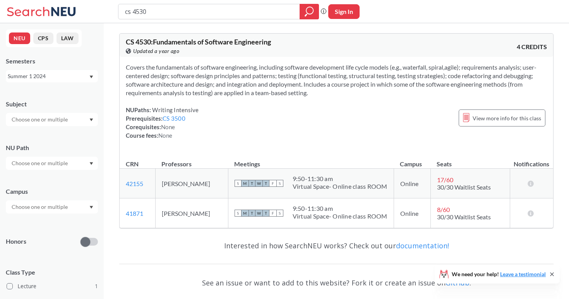
click at [55, 70] on div "Summer 1 2024" at bounding box center [52, 76] width 92 height 12
click at [53, 116] on div "Summer 2 2025" at bounding box center [53, 114] width 87 height 9
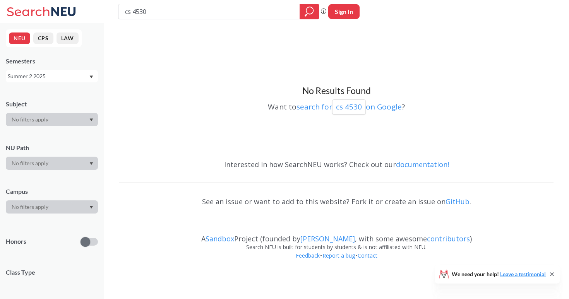
click at [59, 83] on div "NEU CPS LAW Semesters Summer 2 2025 Subject NU Path Campus Honors Class Type Co…" at bounding box center [52, 161] width 104 height 276
click at [63, 80] on div "Summer 2 2025" at bounding box center [52, 76] width 92 height 12
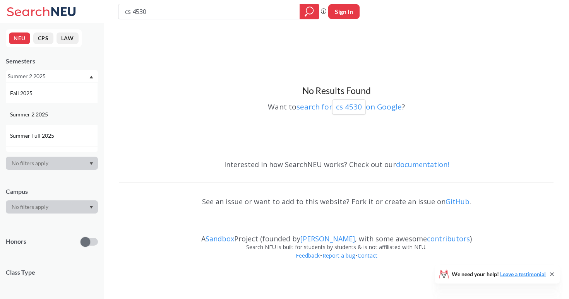
scroll to position [44, 0]
click at [58, 113] on div "Summer 1 2025" at bounding box center [53, 113] width 87 height 9
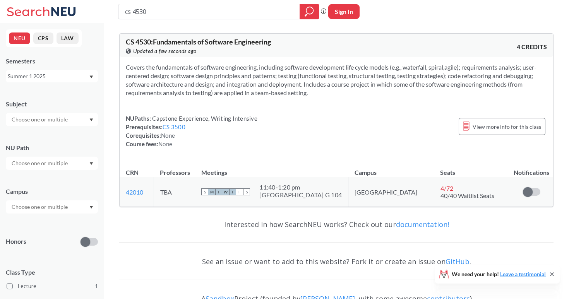
click at [263, 6] on input "cs 4530" at bounding box center [209, 11] width 170 height 13
click at [256, 9] on input "cs 4530" at bounding box center [209, 11] width 170 height 13
type input "cs 4535"
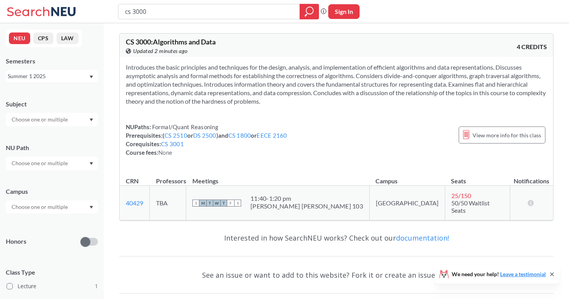
click at [51, 76] on div "Summer 1 2025" at bounding box center [48, 76] width 81 height 9
click at [55, 93] on div "Summer 2 2025" at bounding box center [52, 86] width 92 height 21
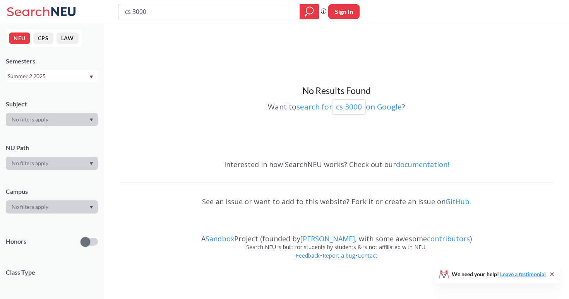
click at [64, 75] on div "Summer 2 2025" at bounding box center [48, 76] width 81 height 9
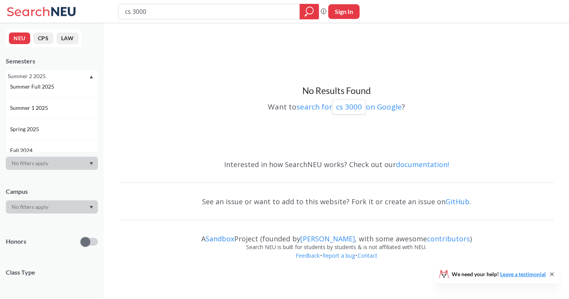
scroll to position [60, 0]
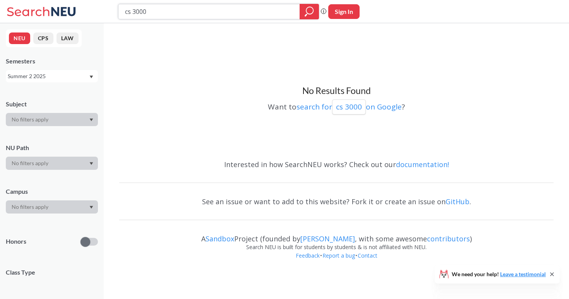
click at [154, 15] on input "cs 3000" at bounding box center [209, 11] width 170 height 13
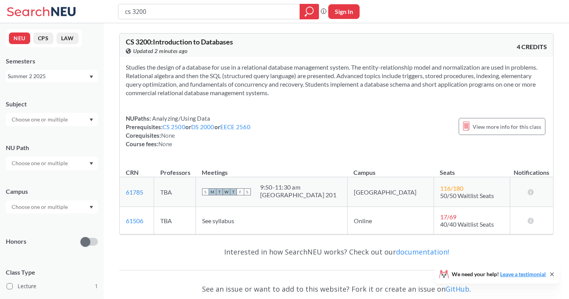
click at [69, 83] on div "NEU CPS LAW Semesters Summer 2 2025 Subject NU Path Campus Honors Class Type Le…" at bounding box center [52, 161] width 104 height 276
click at [69, 75] on div "Summer 2 2025" at bounding box center [48, 76] width 81 height 9
click at [54, 145] on div "Summer 1 2025" at bounding box center [52, 149] width 92 height 21
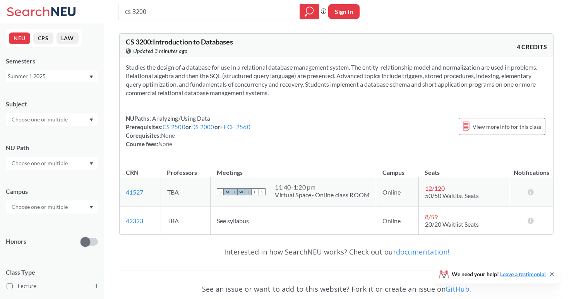
click at [74, 68] on div "Semesters Summer 1 2025" at bounding box center [52, 70] width 92 height 26
click at [71, 75] on div "Summer 1 2025" at bounding box center [48, 76] width 81 height 9
click at [65, 108] on div "Summer 2 2025" at bounding box center [52, 114] width 92 height 21
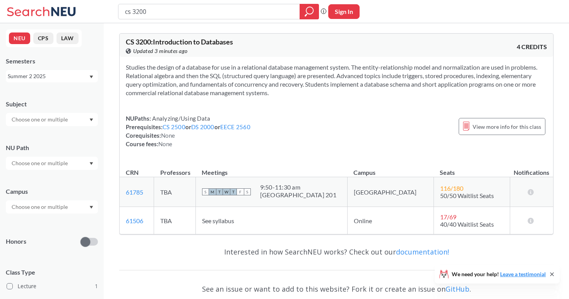
click at [63, 80] on div "Summer 2 2025" at bounding box center [48, 76] width 81 height 9
click at [56, 95] on div "Fall 2025" at bounding box center [53, 93] width 87 height 9
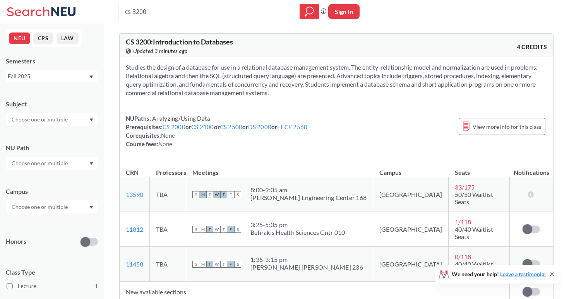
click at [70, 78] on div "Fall 2025" at bounding box center [48, 76] width 81 height 9
click at [58, 115] on div "Summer 2 2025" at bounding box center [53, 114] width 87 height 9
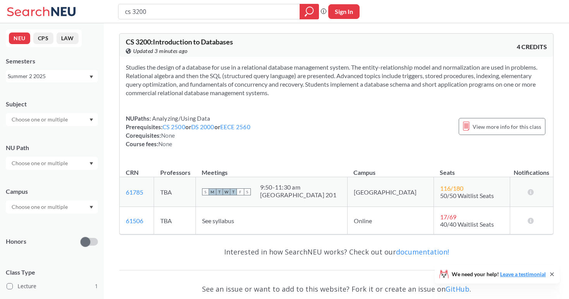
click at [67, 74] on div "Summer 2 2025" at bounding box center [48, 76] width 81 height 9
click at [64, 119] on div "Summer 1 2025" at bounding box center [52, 124] width 92 height 21
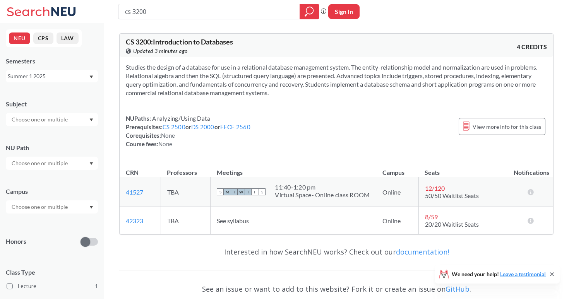
click at [160, 19] on div "cs 3200" at bounding box center [218, 11] width 201 height 15
click at [161, 15] on input "cs 3200" at bounding box center [209, 11] width 170 height 13
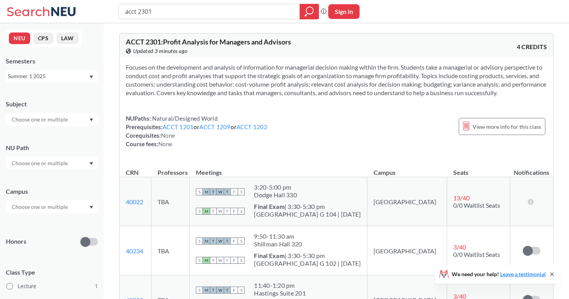
click at [65, 66] on div "Semesters Summer 1 2025" at bounding box center [52, 70] width 92 height 26
click at [64, 73] on div "Summer 1 2025" at bounding box center [48, 76] width 81 height 9
click at [55, 113] on div "Summer 2 2025" at bounding box center [53, 114] width 87 height 9
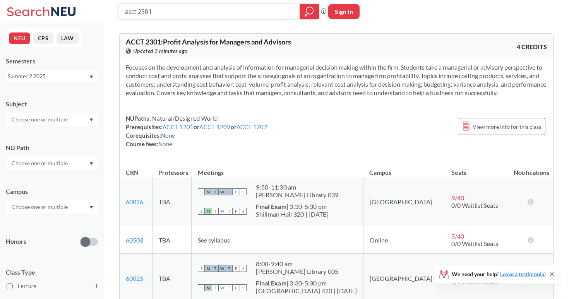
click at [249, 8] on input "acct 2301" at bounding box center [209, 11] width 170 height 13
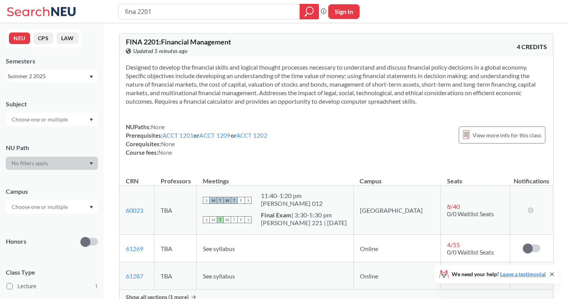
click at [261, 21] on div "fina 2201 Phrase search guarantees the exact search appears in the results. Ex.…" at bounding box center [284, 11] width 569 height 23
click at [267, 17] on input "fina 2201" at bounding box center [209, 11] width 170 height 13
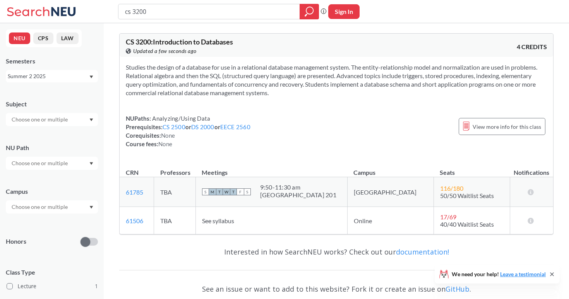
click at [69, 118] on input "text" at bounding box center [40, 119] width 65 height 9
click at [69, 77] on div "Summer 2 2025" at bounding box center [48, 76] width 81 height 9
click at [62, 99] on div "Fall 2025" at bounding box center [52, 92] width 92 height 21
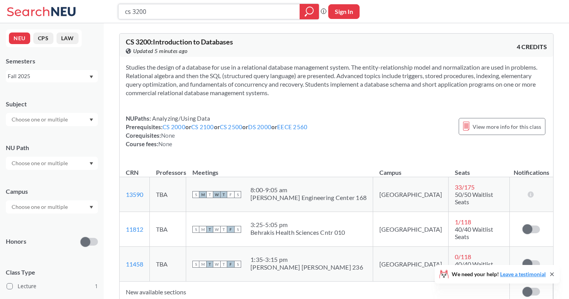
click at [181, 17] on input "cs 3200" at bounding box center [209, 11] width 170 height 13
click at [64, 76] on div "Fall 2025" at bounding box center [48, 76] width 81 height 9
click at [60, 116] on div "Summer 1 2025" at bounding box center [53, 117] width 87 height 9
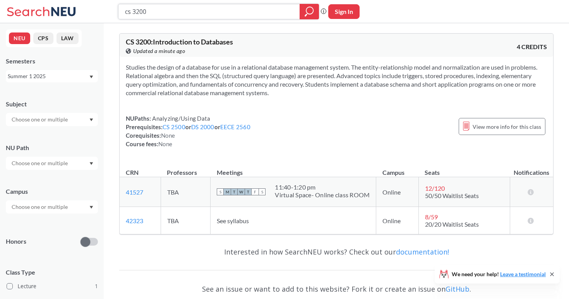
click at [168, 14] on input "cs 3200" at bounding box center [209, 11] width 170 height 13
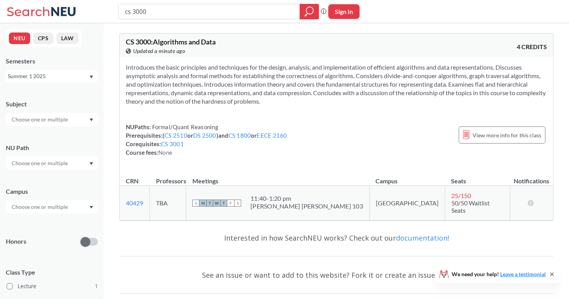
click at [86, 80] on div "Summer 1 2025" at bounding box center [48, 76] width 81 height 9
click at [74, 106] on div "Summer 2 2025" at bounding box center [52, 114] width 92 height 21
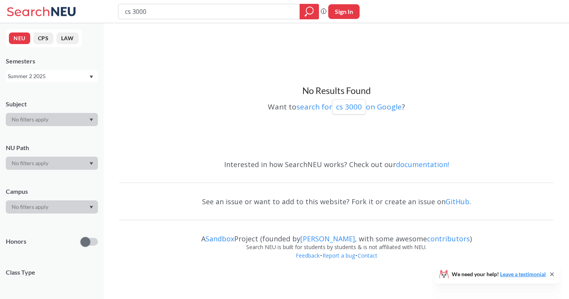
click at [71, 72] on div "Summer 2 2025" at bounding box center [48, 76] width 81 height 9
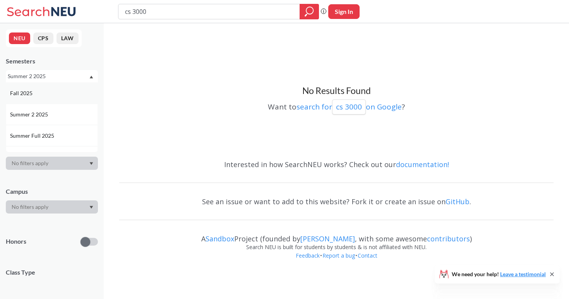
click at [61, 86] on div "Fall 2025" at bounding box center [52, 92] width 92 height 21
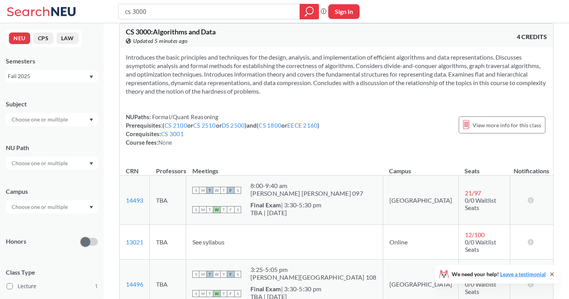
scroll to position [8, 0]
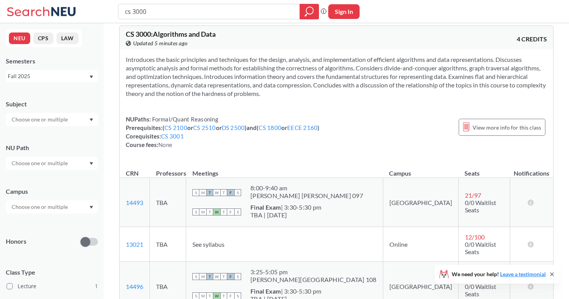
click at [241, 4] on div "cs 3000" at bounding box center [218, 11] width 201 height 15
click at [238, 10] on input "cs 3000" at bounding box center [209, 11] width 170 height 13
click at [238, 9] on input "cs 3000" at bounding box center [209, 11] width 170 height 13
click at [238, 9] on input "cs a" at bounding box center [209, 11] width 170 height 13
type input "c"
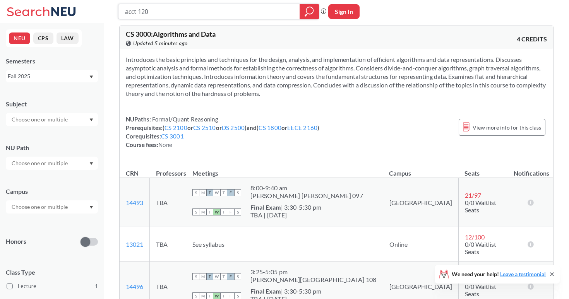
type input "acct 1201"
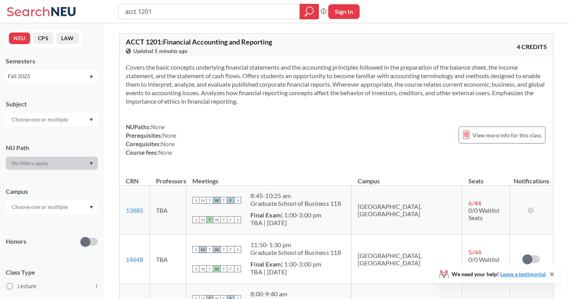
click at [74, 76] on div "Fall 2025" at bounding box center [48, 76] width 81 height 9
click at [67, 88] on div "Fall 2025" at bounding box center [52, 92] width 92 height 21
